Goal: Check status: Check status

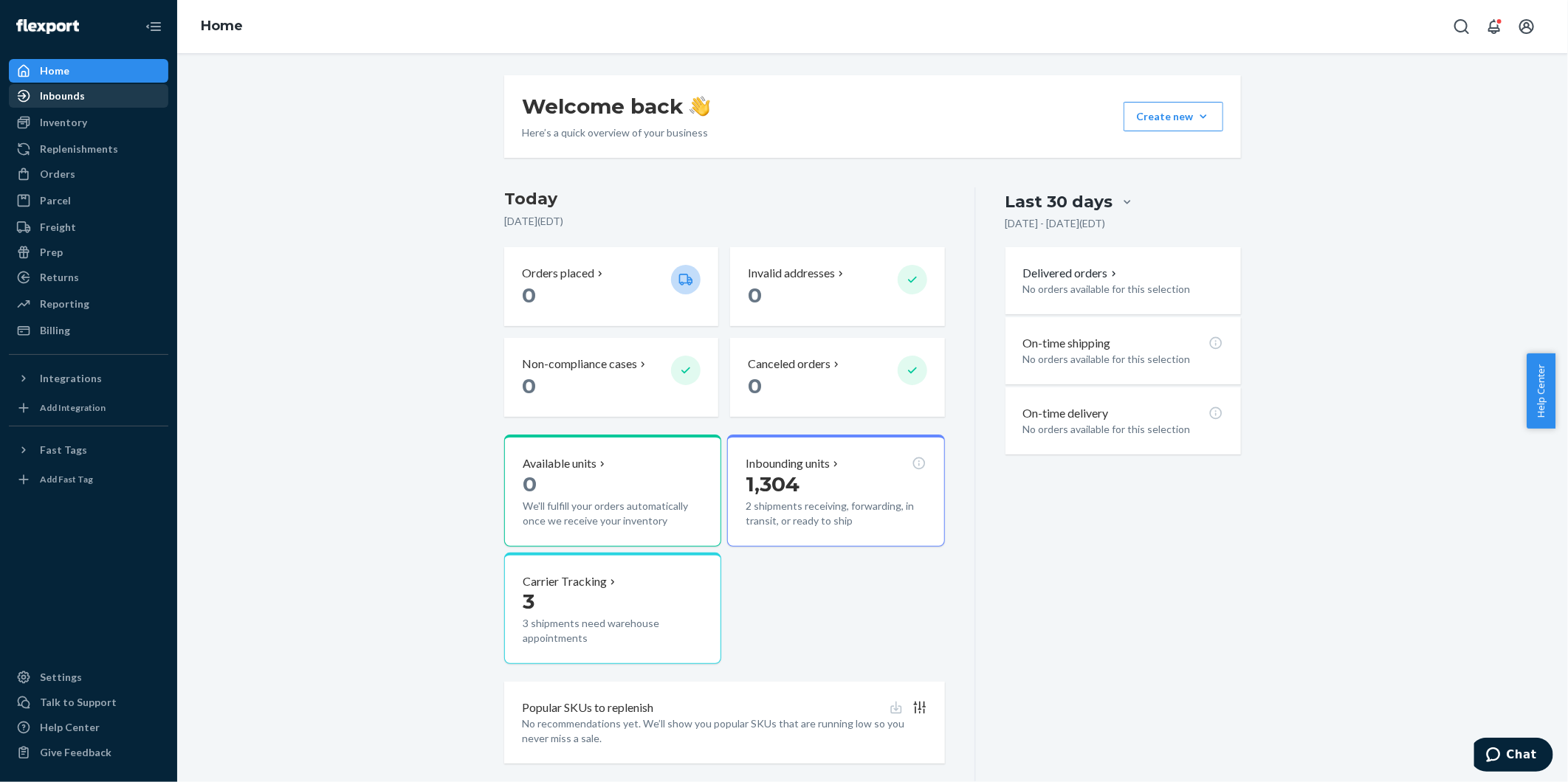
click at [98, 93] on div "Inbounds" at bounding box center [89, 95] width 157 height 21
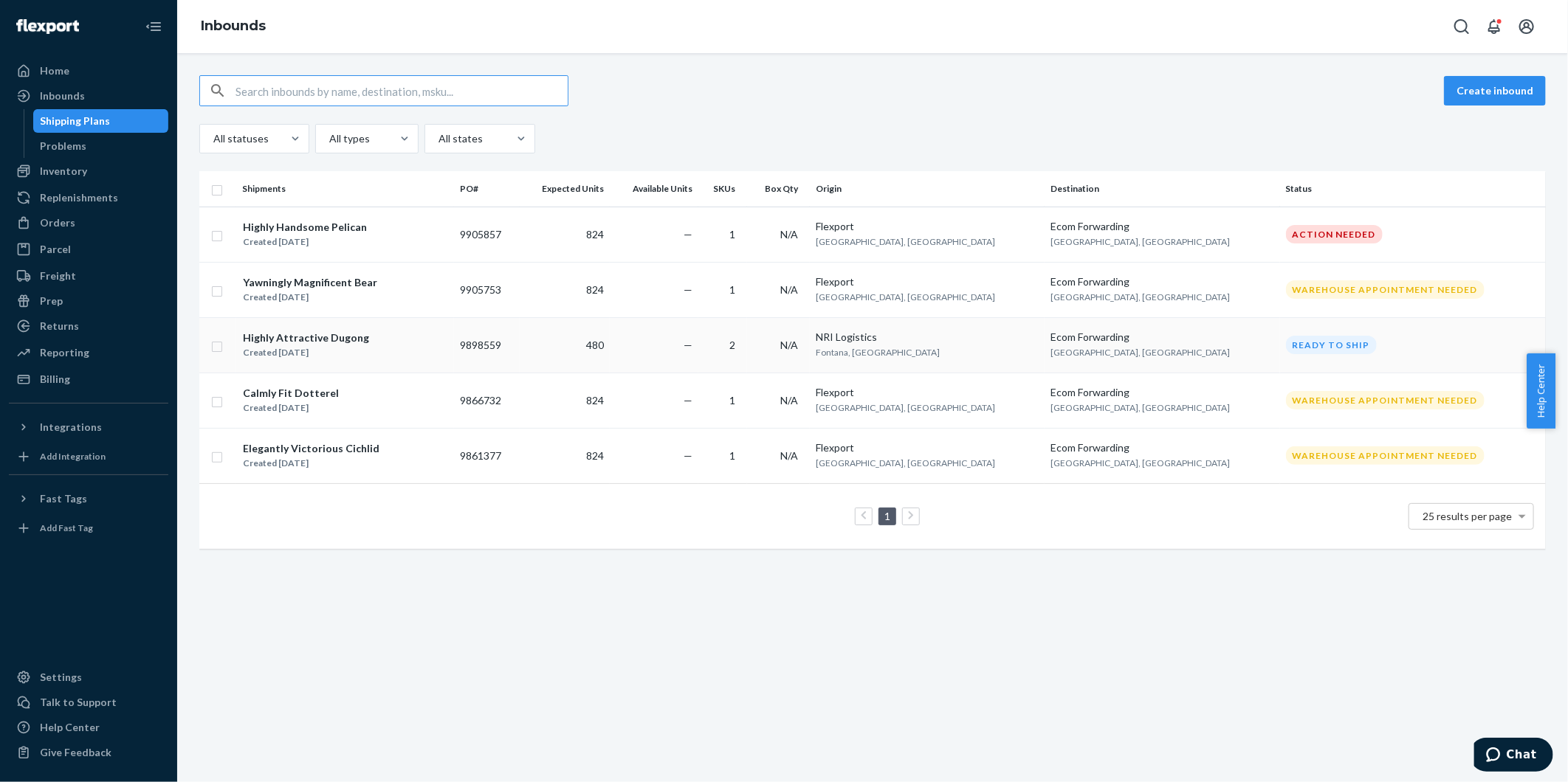
click at [602, 345] on td "480" at bounding box center [565, 345] width 91 height 56
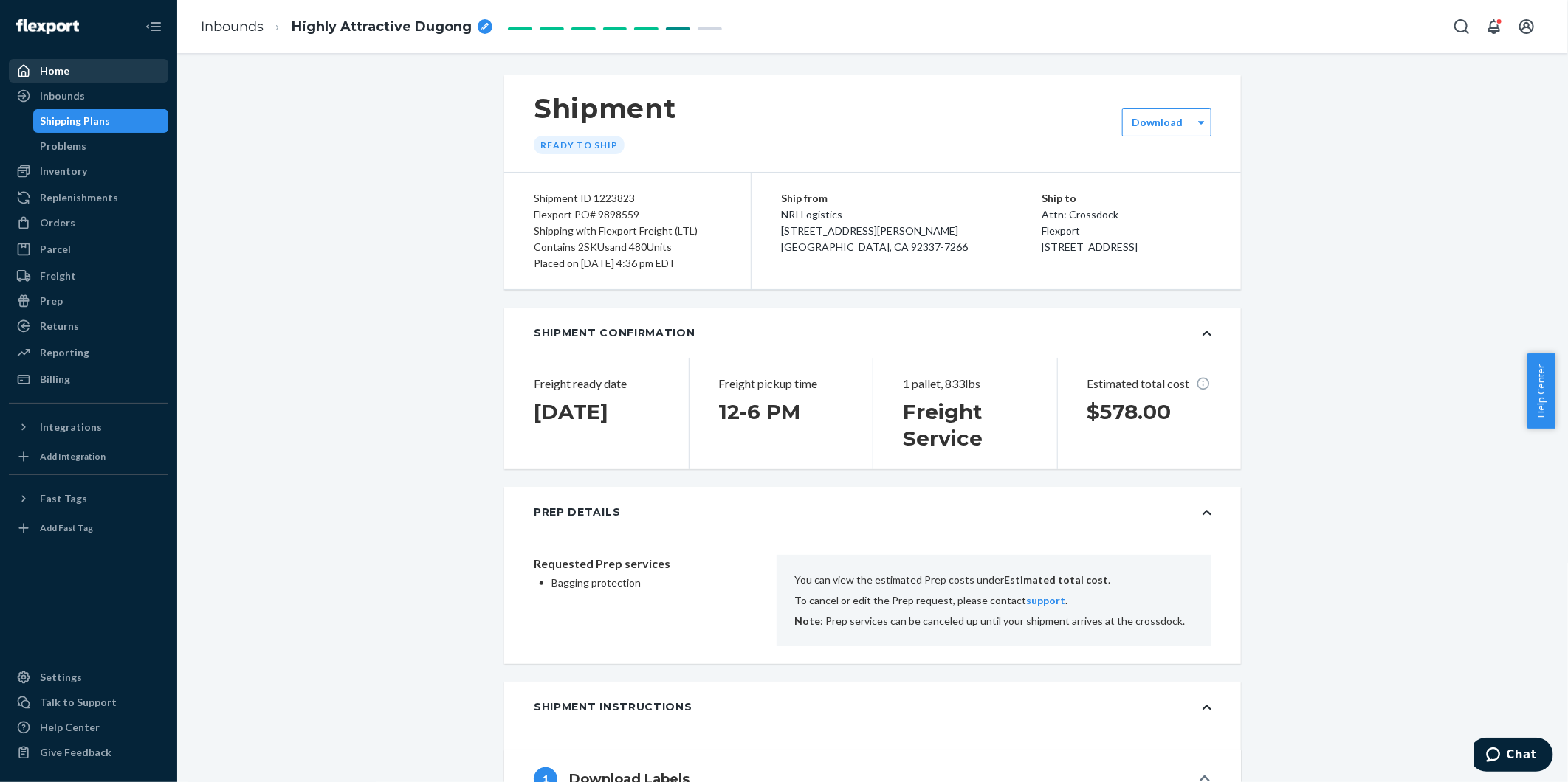
click at [65, 71] on div "Home" at bounding box center [55, 70] width 29 height 15
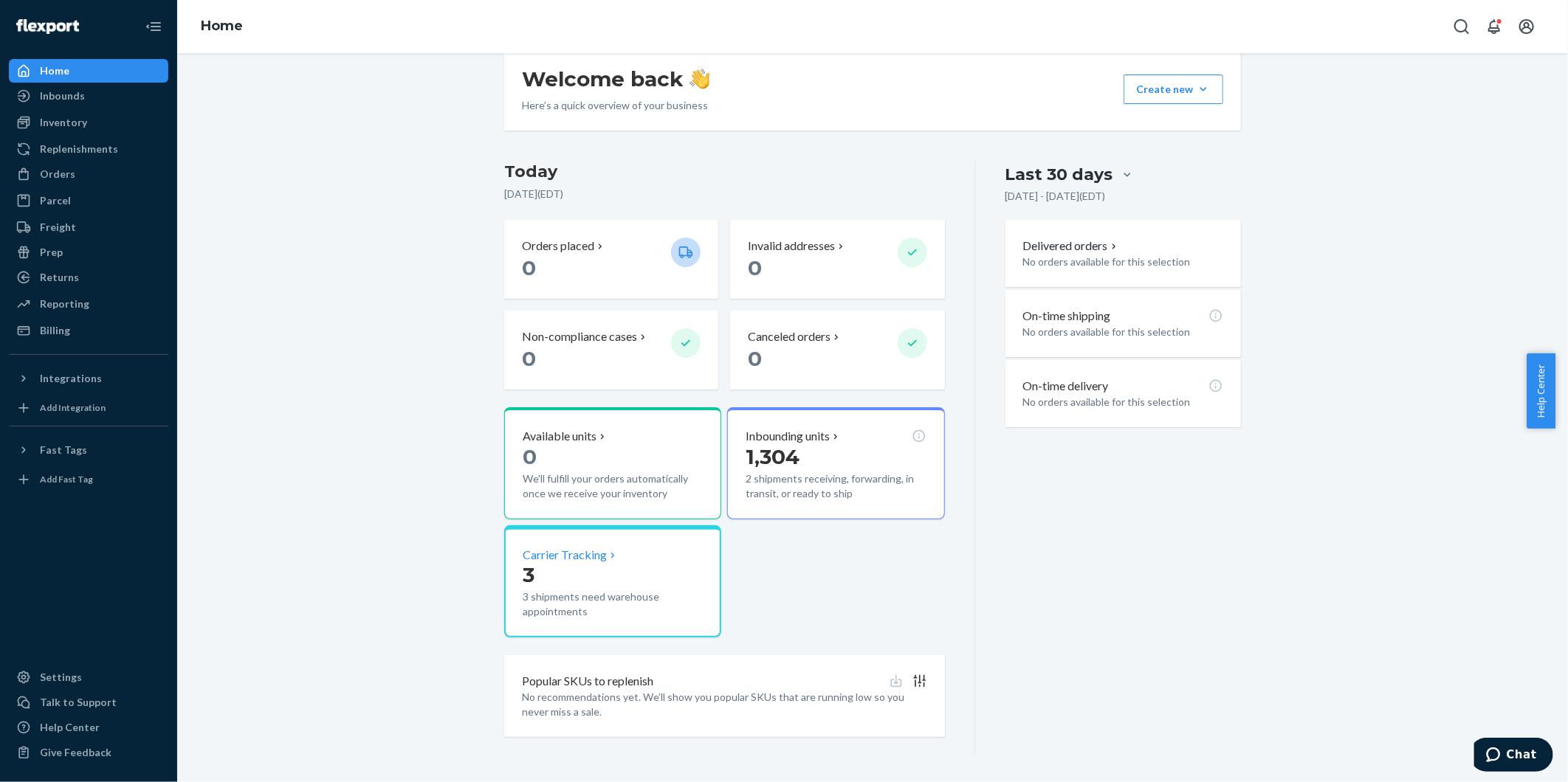
scroll to position [27, 0]
click at [638, 608] on p "3 shipments need warehouse appointments" at bounding box center [613, 604] width 180 height 29
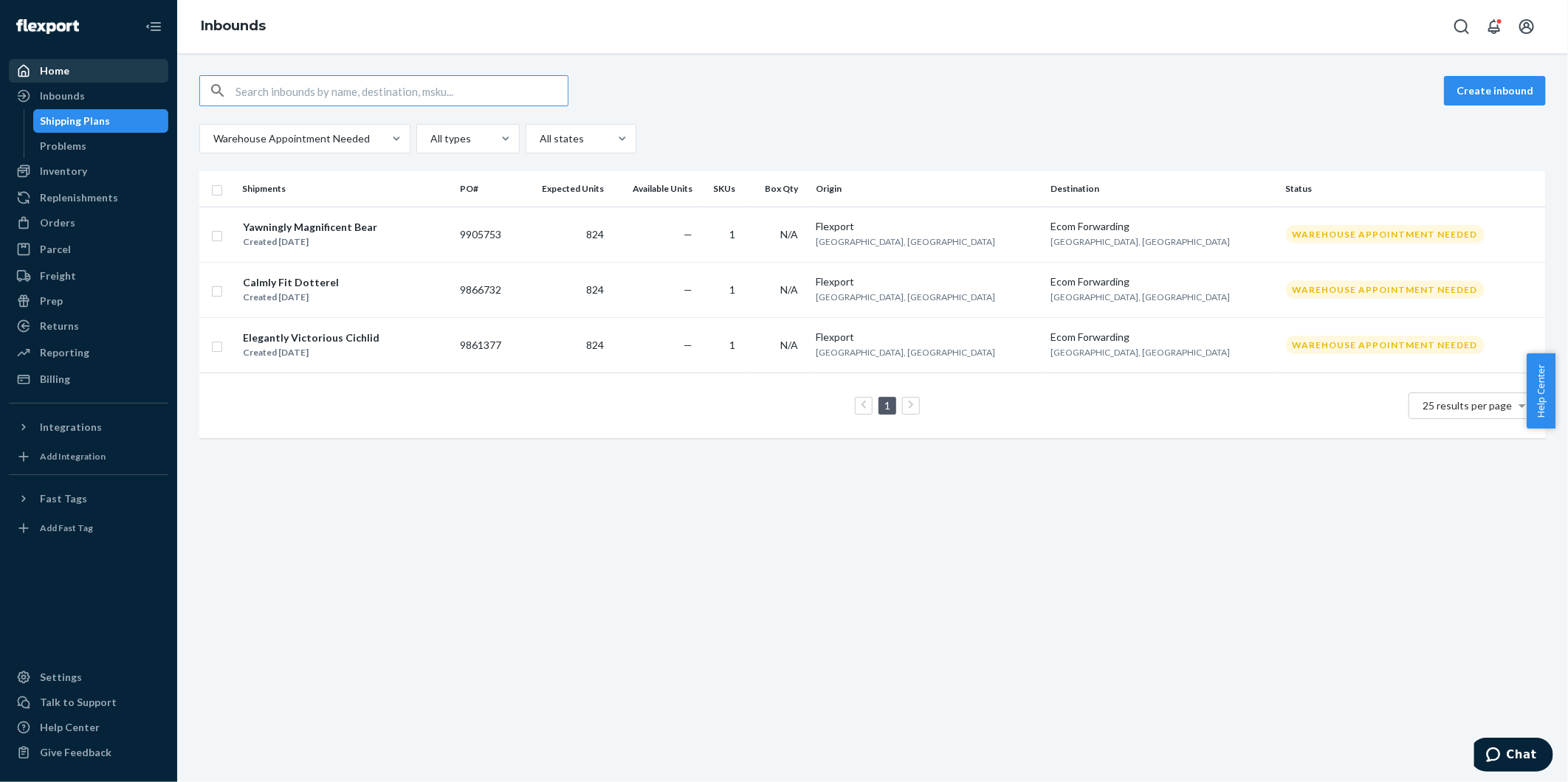
click at [101, 68] on div "Home" at bounding box center [89, 70] width 157 height 21
